Goal: Task Accomplishment & Management: Manage account settings

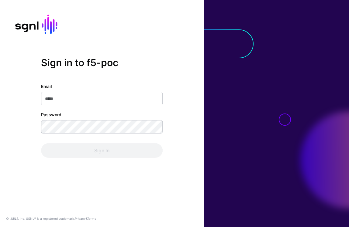
click at [174, 119] on div "Sign in to f5-poc Email Password Sign In" at bounding box center [101, 113] width 203 height 113
click at [135, 98] on input "Email" at bounding box center [101, 98] width 121 height 13
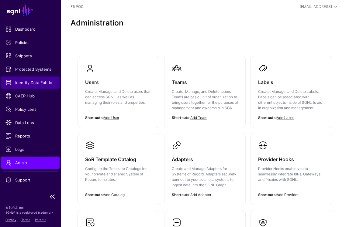
click at [47, 83] on span "Identity Data Fabric" at bounding box center [30, 83] width 50 height 6
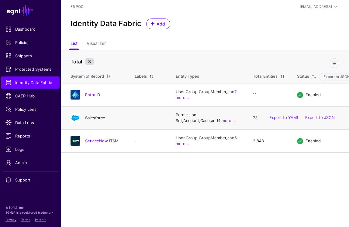
click at [101, 120] on link "Salesforce" at bounding box center [95, 117] width 20 height 5
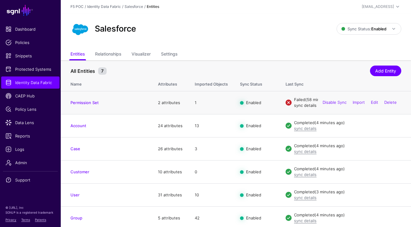
click at [309, 107] on link "sync details" at bounding box center [305, 105] width 22 height 5
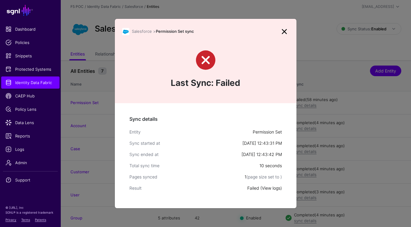
click at [272, 189] on link "View logs" at bounding box center [271, 188] width 19 height 5
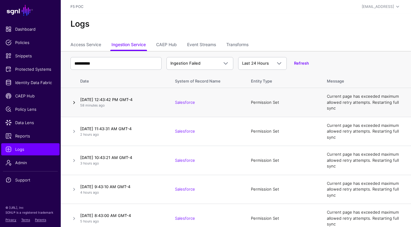
click at [75, 103] on link at bounding box center [73, 102] width 7 height 7
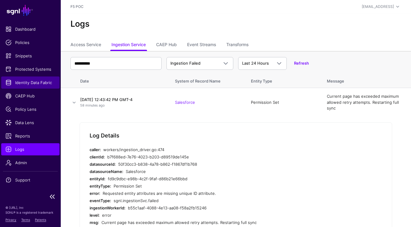
click at [40, 85] on span "Identity Data Fabric" at bounding box center [30, 83] width 50 height 6
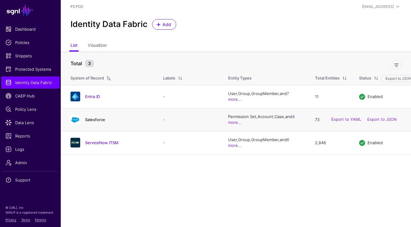
click at [95, 121] on link "Salesforce" at bounding box center [95, 119] width 20 height 5
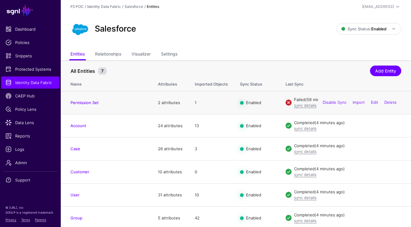
click at [79, 100] on td "Permission Set" at bounding box center [106, 102] width 91 height 23
click at [79, 102] on link "Permission Set" at bounding box center [84, 102] width 28 height 5
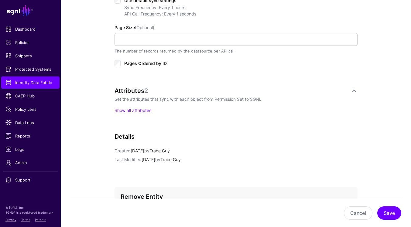
scroll to position [339, 0]
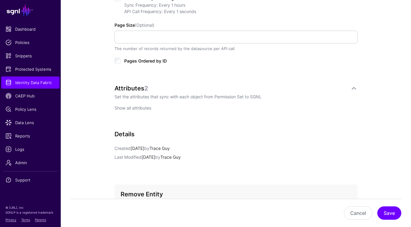
click at [145, 108] on link "Show all attributes" at bounding box center [132, 107] width 37 height 5
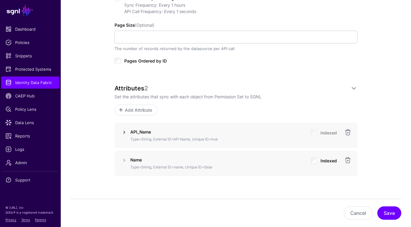
click at [124, 132] on link at bounding box center [124, 132] width 7 height 7
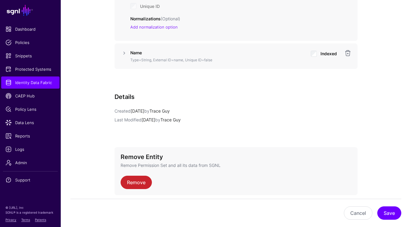
scroll to position [616, 0]
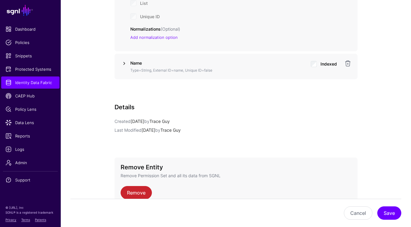
click at [126, 63] on link at bounding box center [124, 63] width 7 height 7
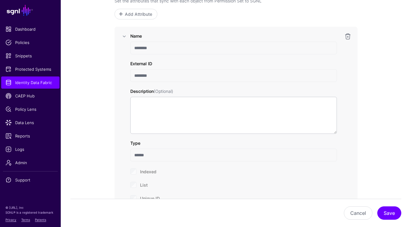
scroll to position [420, 0]
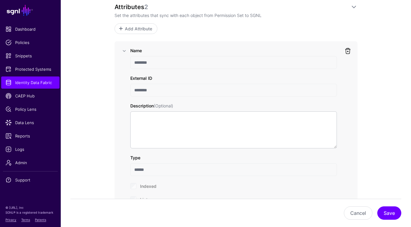
click at [348, 53] on link at bounding box center [347, 50] width 7 height 7
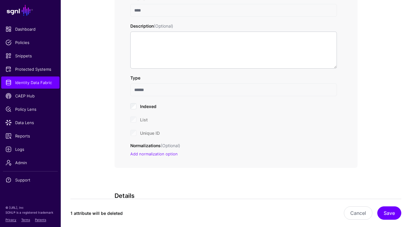
scroll to position [526, 0]
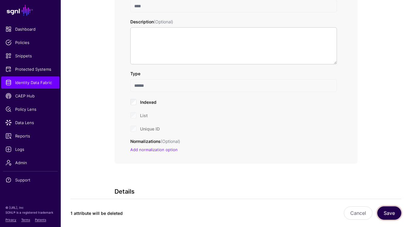
click at [348, 215] on button "Save" at bounding box center [389, 213] width 24 height 13
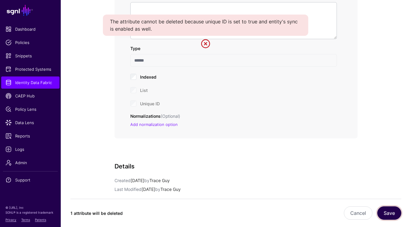
scroll to position [562, 0]
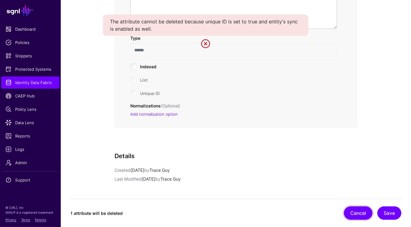
click at [348, 210] on button "Cancel" at bounding box center [358, 213] width 29 height 13
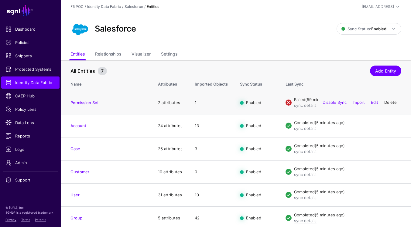
click at [348, 104] on link "Delete" at bounding box center [390, 102] width 12 height 5
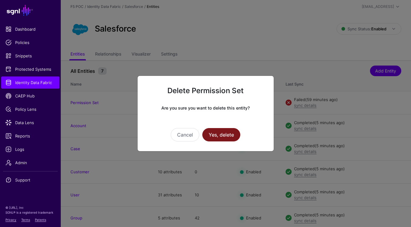
click at [232, 136] on button "Yes, delete" at bounding box center [221, 134] width 38 height 13
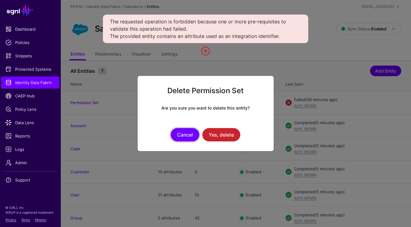
click at [190, 136] on button "Cancel" at bounding box center [185, 134] width 29 height 13
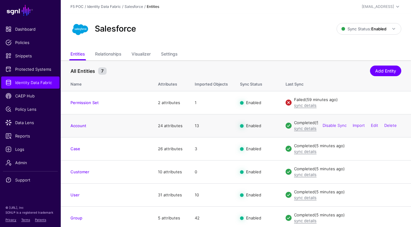
scroll to position [26, 0]
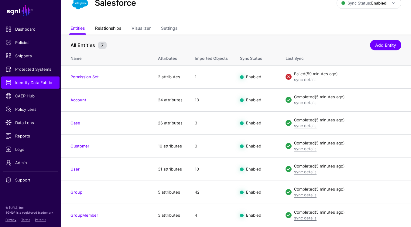
click at [121, 27] on link "Relationships" at bounding box center [108, 29] width 26 height 12
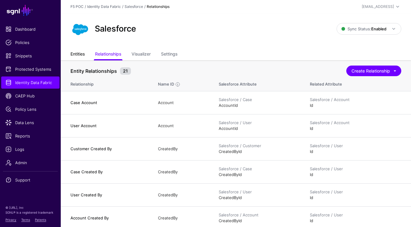
click at [77, 53] on link "Entities" at bounding box center [77, 55] width 14 height 12
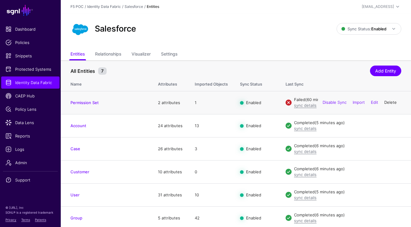
click at [348, 104] on link "Delete" at bounding box center [390, 102] width 12 height 5
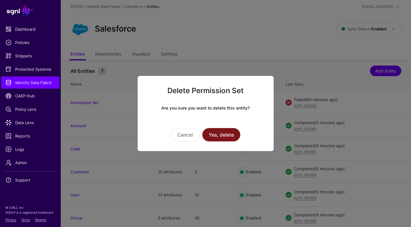
click at [231, 135] on button "Yes, delete" at bounding box center [221, 134] width 38 height 13
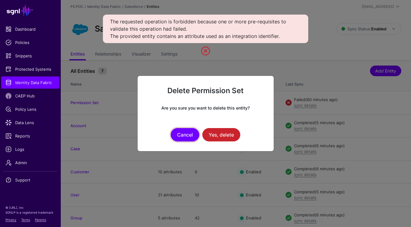
click at [195, 136] on button "Cancel" at bounding box center [185, 134] width 29 height 13
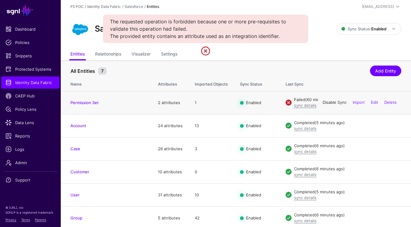
click at [340, 104] on link "Disable Sync" at bounding box center [335, 102] width 24 height 5
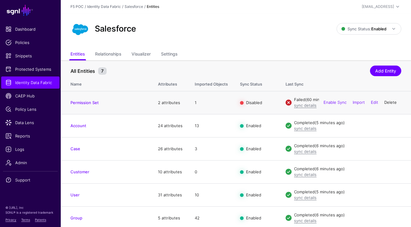
click at [348, 101] on link "Delete" at bounding box center [390, 102] width 12 height 5
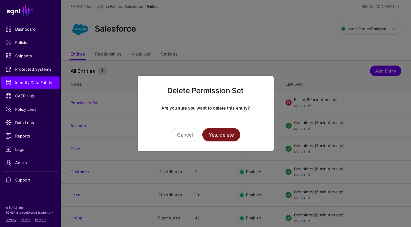
click at [235, 138] on button "Yes, delete" at bounding box center [221, 134] width 38 height 13
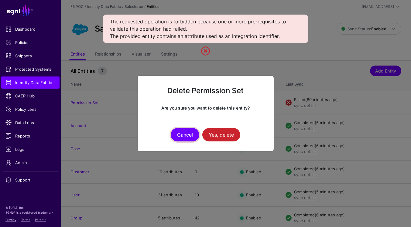
click at [192, 133] on button "Cancel" at bounding box center [185, 134] width 29 height 13
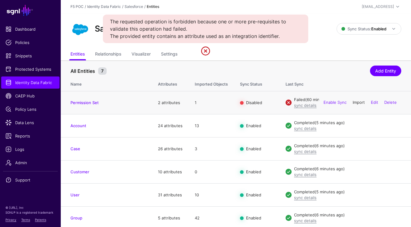
click at [348, 103] on link "Import" at bounding box center [359, 102] width 12 height 5
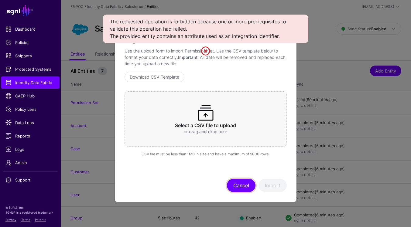
click at [244, 187] on button "Cancel" at bounding box center [241, 185] width 29 height 13
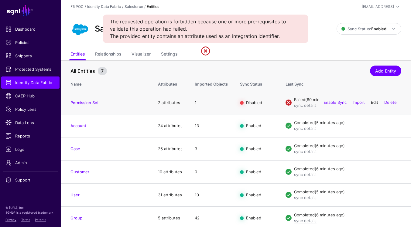
click at [348, 104] on link "Edit" at bounding box center [374, 102] width 7 height 5
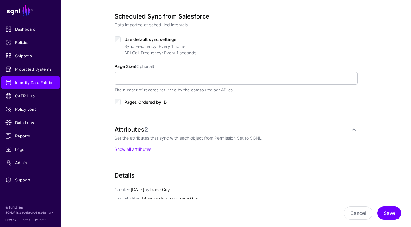
scroll to position [309, 0]
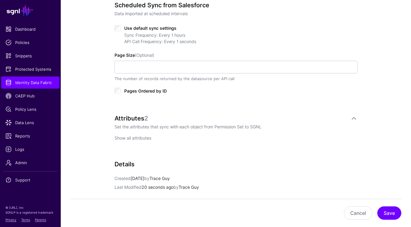
click at [143, 139] on link "Show all attributes" at bounding box center [132, 137] width 37 height 5
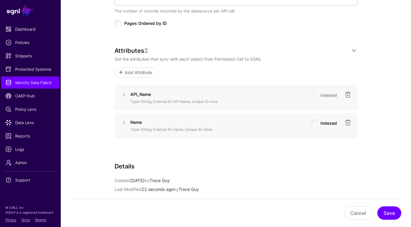
scroll to position [389, 0]
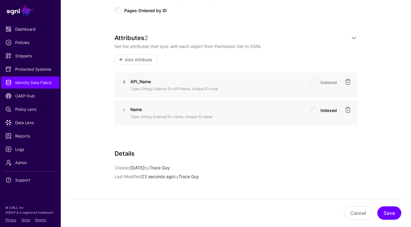
click at [124, 82] on link at bounding box center [124, 81] width 7 height 7
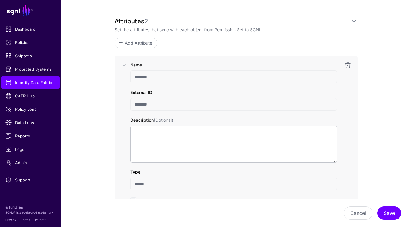
scroll to position [378, 0]
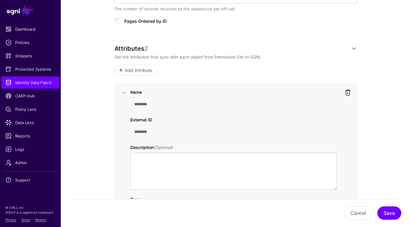
click at [347, 94] on link at bounding box center [347, 92] width 7 height 7
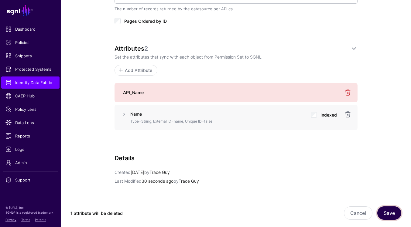
click at [348, 210] on button "Save" at bounding box center [389, 213] width 24 height 13
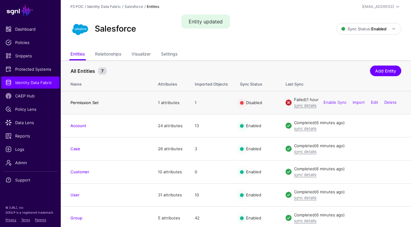
click at [96, 103] on link "Permission Set" at bounding box center [84, 102] width 28 height 5
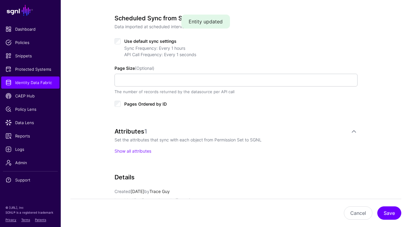
scroll to position [296, 0]
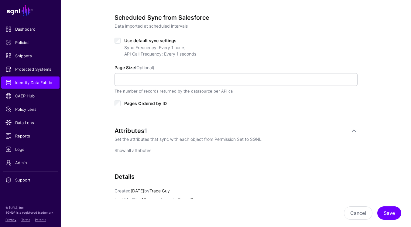
click at [148, 151] on link "Show all attributes" at bounding box center [132, 150] width 37 height 5
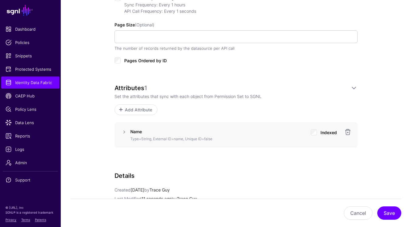
scroll to position [385, 0]
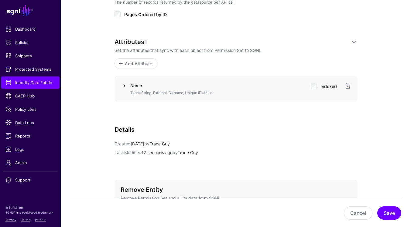
click at [125, 85] on link at bounding box center [124, 85] width 7 height 7
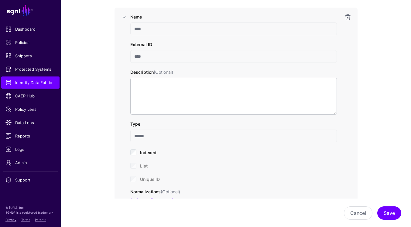
scroll to position [418, 0]
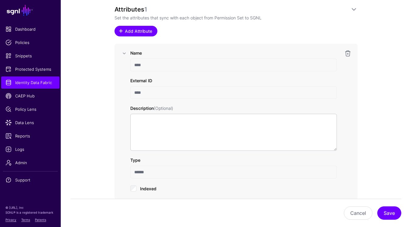
click at [152, 33] on span "Add Attribute" at bounding box center [138, 31] width 29 height 6
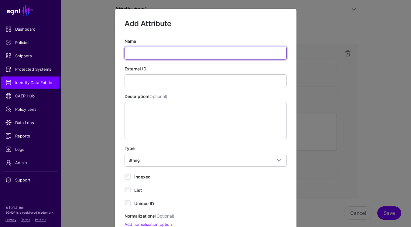
click at [186, 50] on input "Name" at bounding box center [206, 53] width 162 height 13
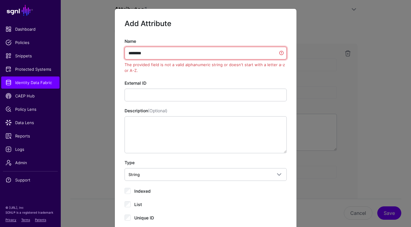
click at [137, 53] on input "********" at bounding box center [206, 53] width 162 height 13
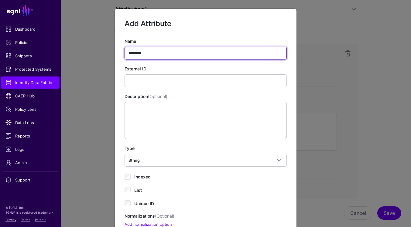
type input "********"
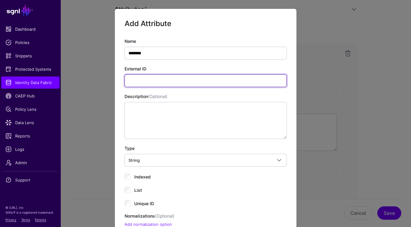
click at [157, 83] on input "External ID" at bounding box center [206, 80] width 162 height 13
